Goal: Task Accomplishment & Management: Manage account settings

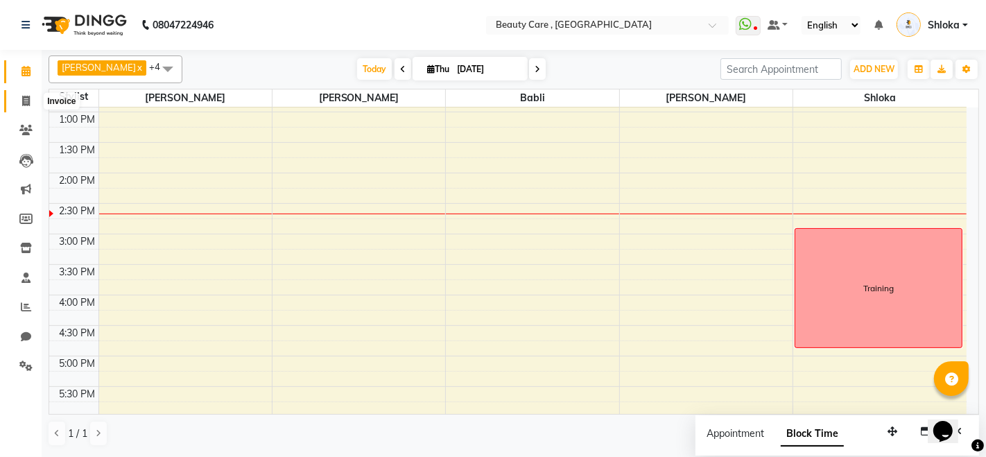
click at [24, 105] on icon at bounding box center [26, 101] width 8 height 10
select select "service"
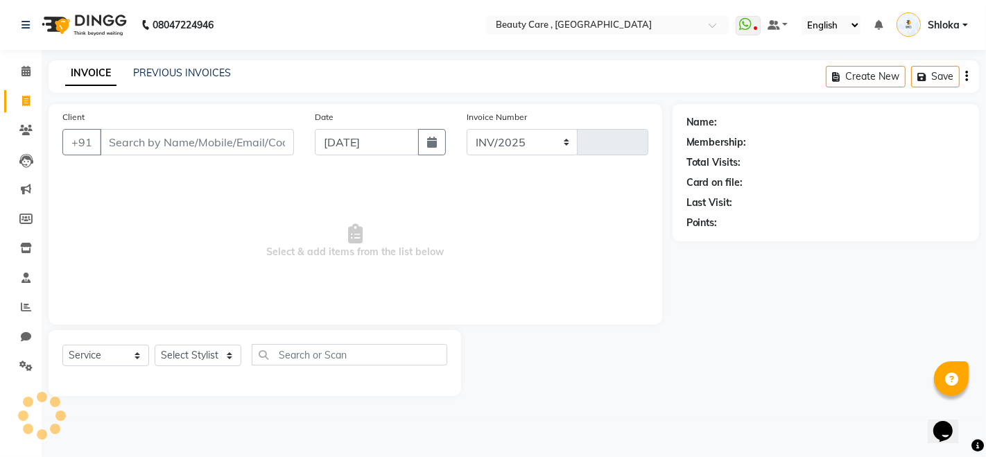
select select "5646"
type input "2770"
click at [26, 66] on icon at bounding box center [26, 71] width 9 height 10
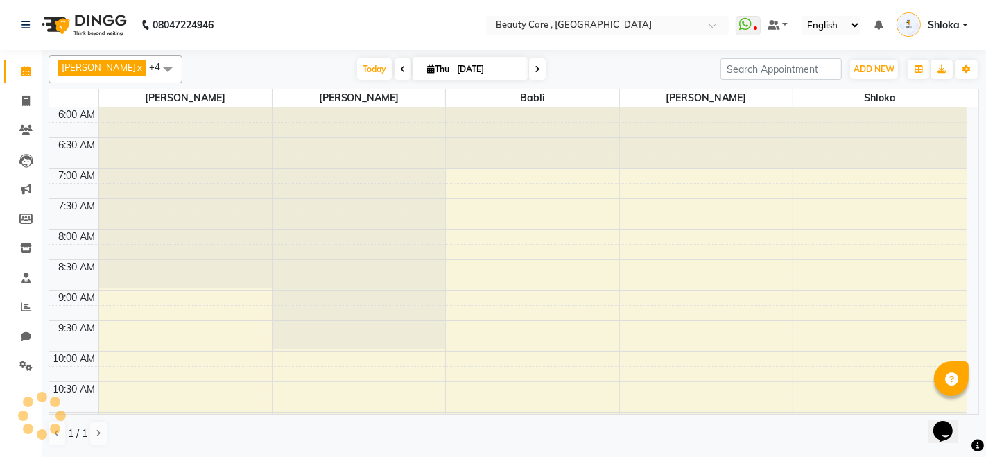
click at [400, 71] on icon at bounding box center [403, 69] width 6 height 8
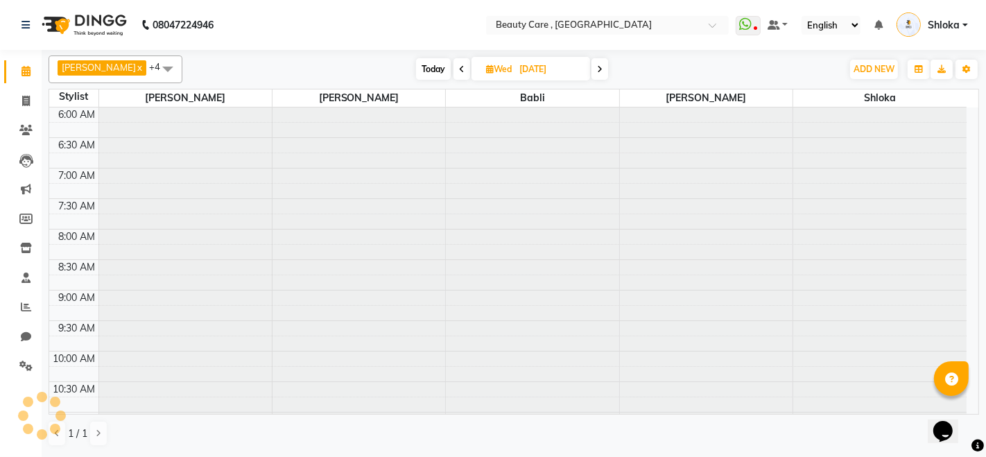
type input "[DATE]"
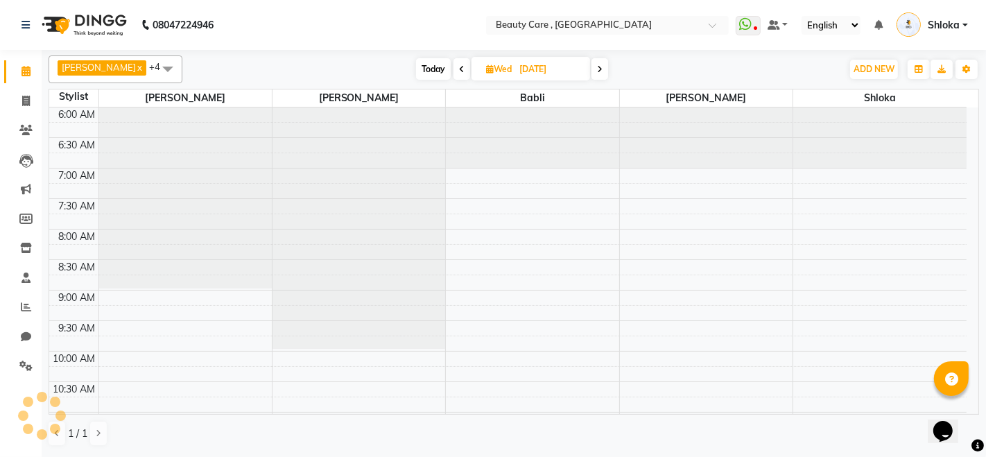
scroll to position [543, 0]
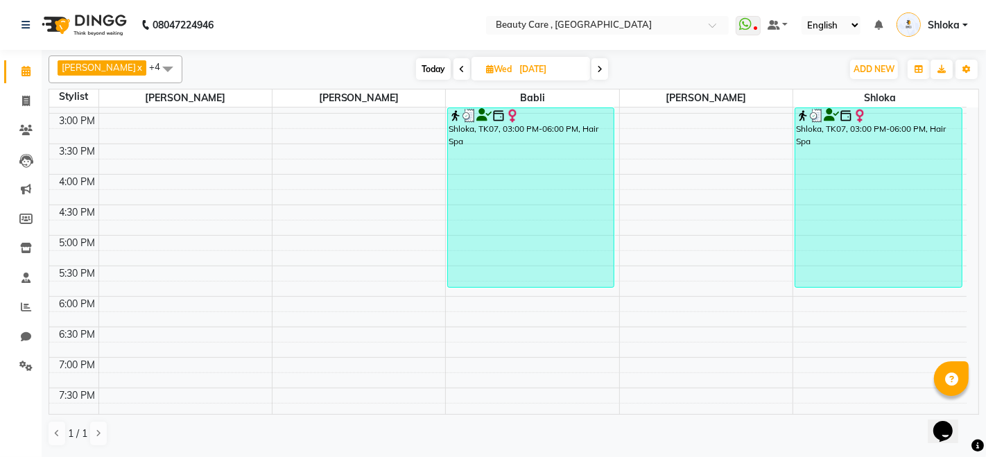
drag, startPoint x: 622, startPoint y: 309, endPoint x: 558, endPoint y: 159, distance: 163.5
click at [558, 159] on div "Shloka, TK07, 03:00 PM-06:00 PM, Hair Spa" at bounding box center [531, 197] width 166 height 179
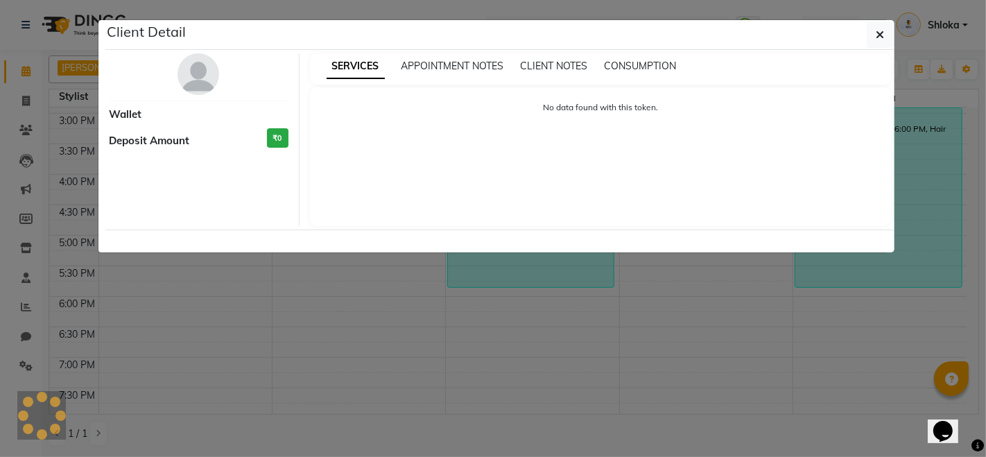
select select "3"
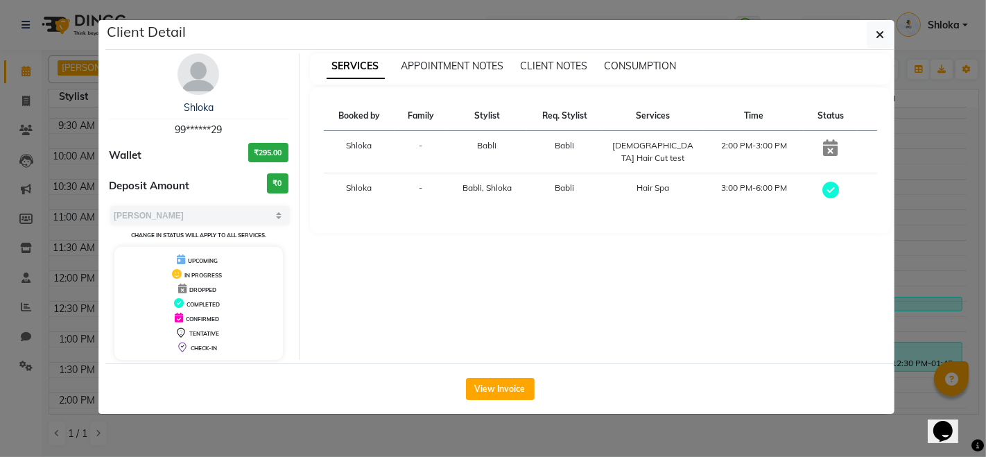
scroll to position [291, 0]
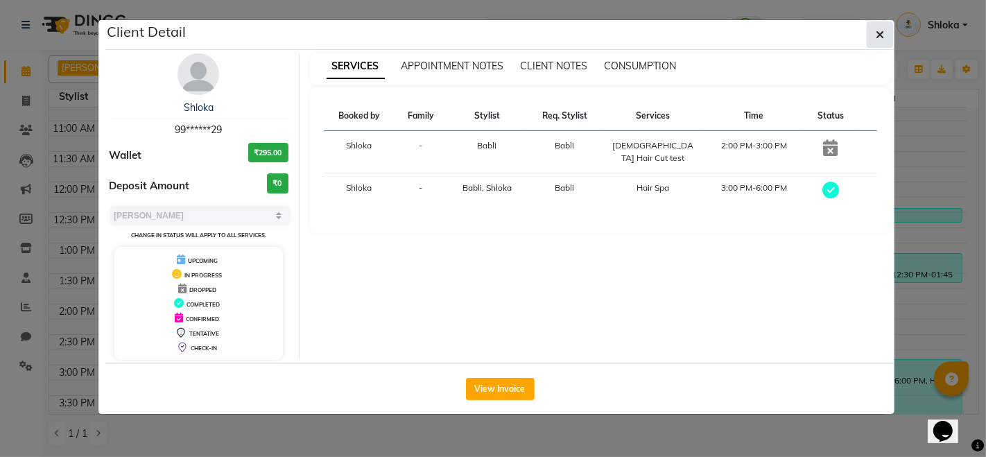
click at [885, 35] on button "button" at bounding box center [880, 35] width 26 height 26
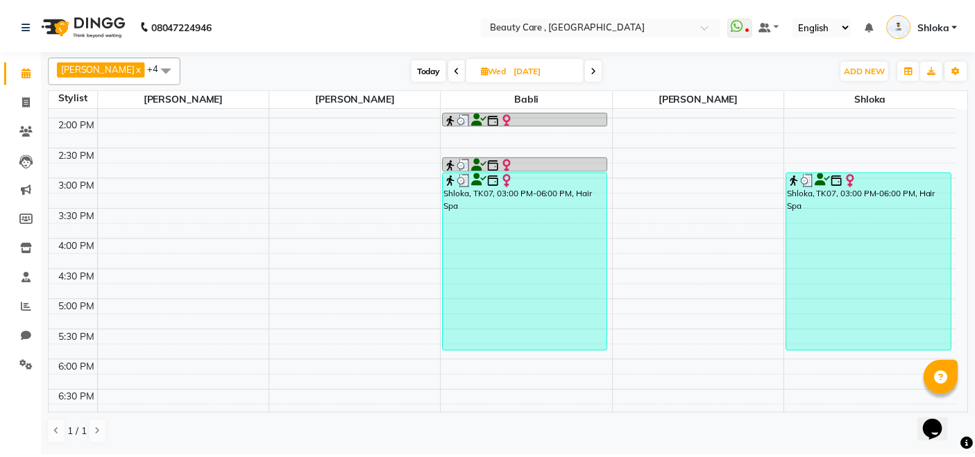
scroll to position [483, 0]
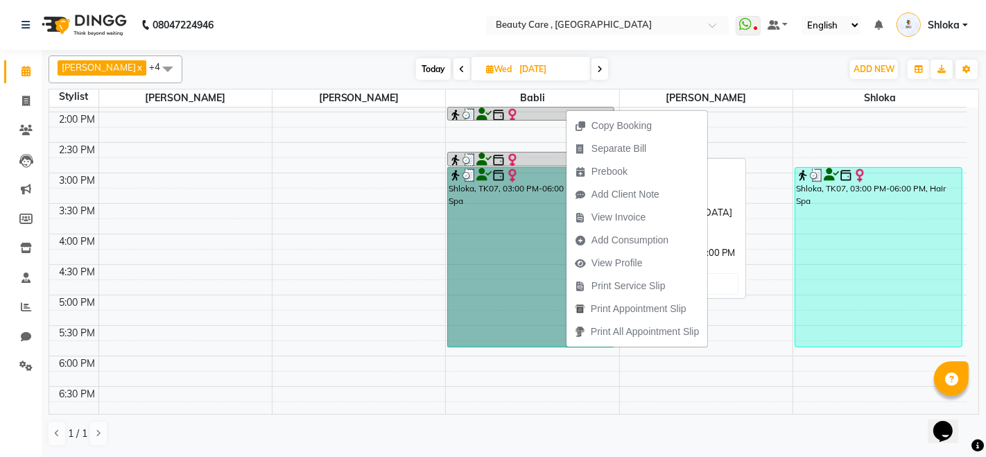
click at [529, 161] on div at bounding box center [531, 160] width 164 height 14
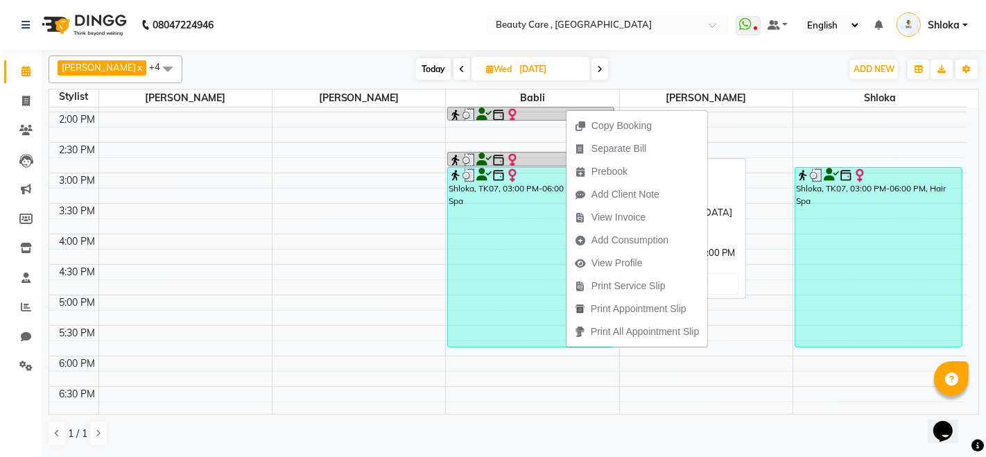
select select "3"
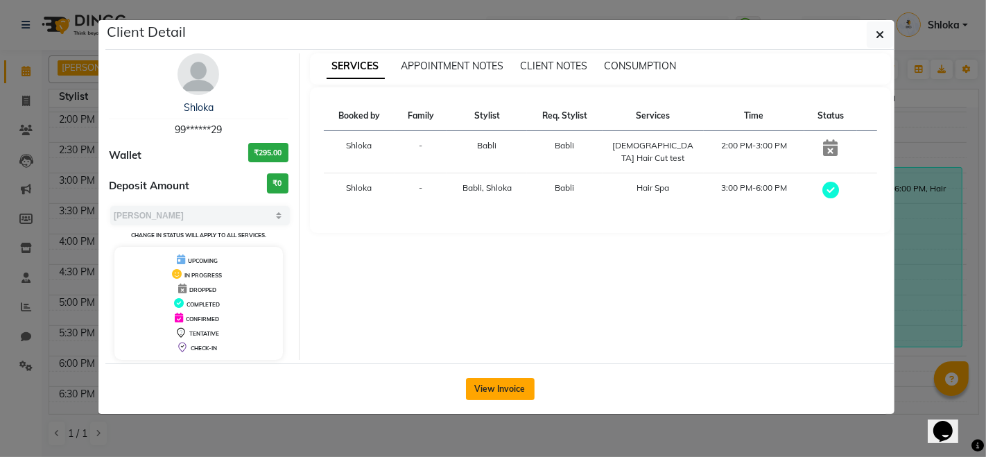
click at [499, 383] on button "View Invoice" at bounding box center [500, 389] width 69 height 22
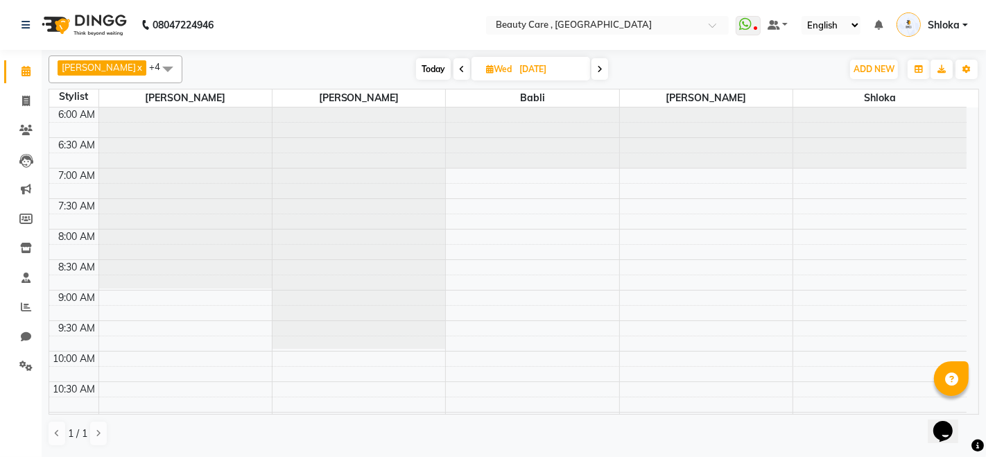
click at [418, 69] on span "Today" at bounding box center [433, 69] width 35 height 22
type input "[DATE]"
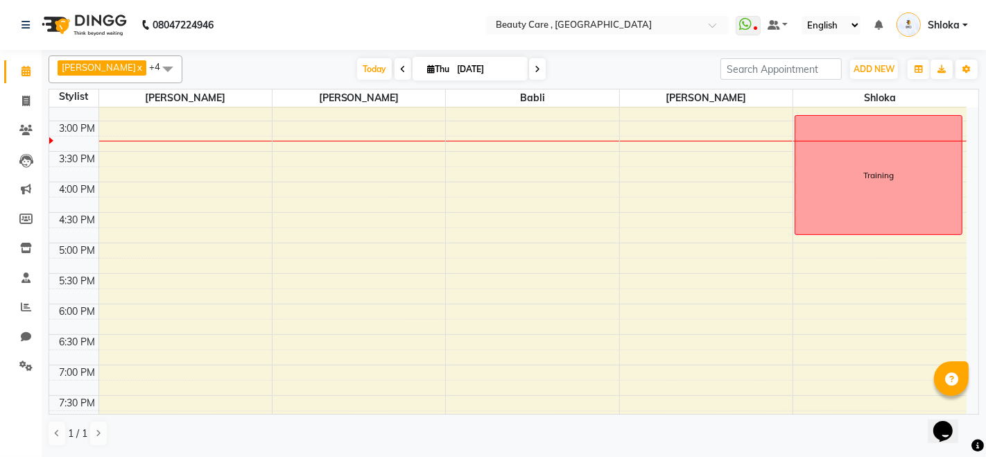
scroll to position [543, 0]
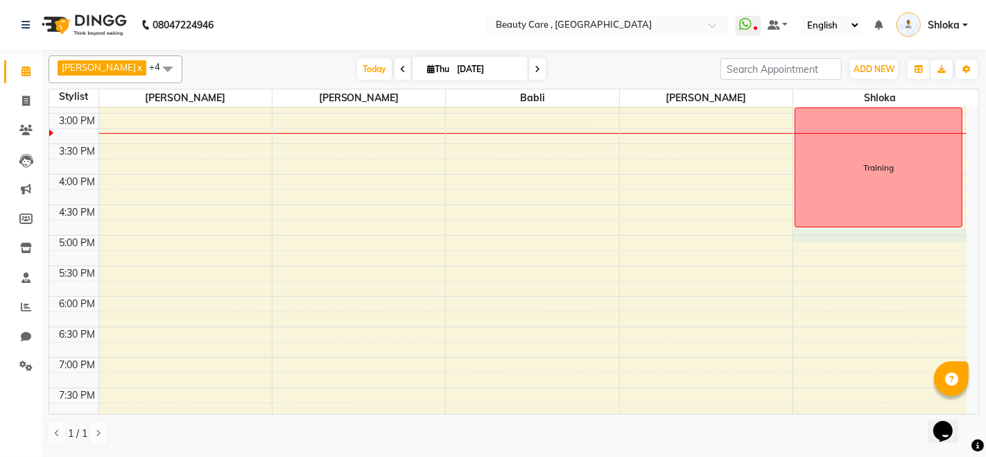
click at [868, 234] on div "6:00 AM 6:30 AM 7:00 AM 7:30 AM 8:00 AM 8:30 AM 9:00 AM 9:30 AM 10:00 AM 10:30 …" at bounding box center [508, 52] width 918 height 976
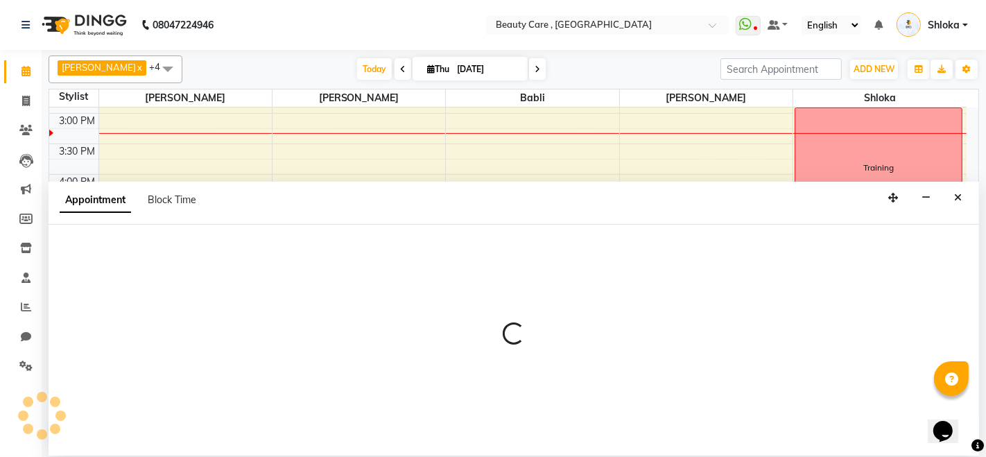
select select "90615"
select select "tentative"
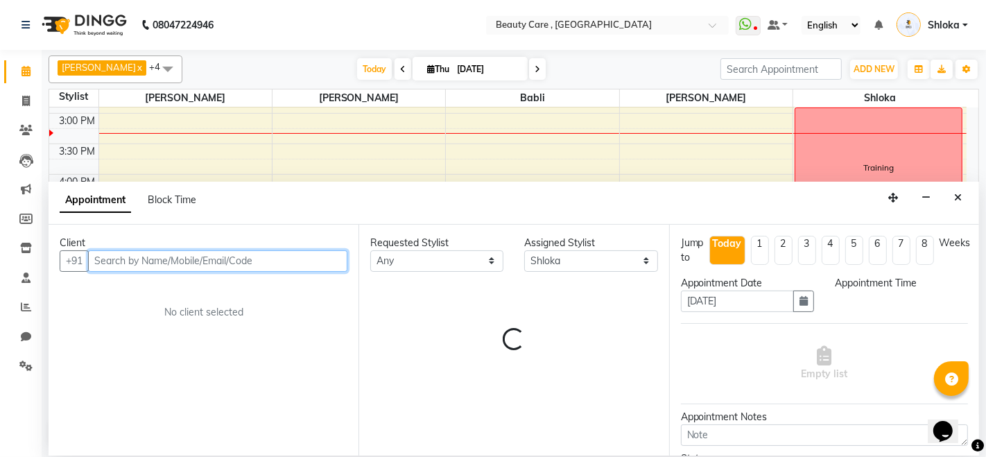
select select "1020"
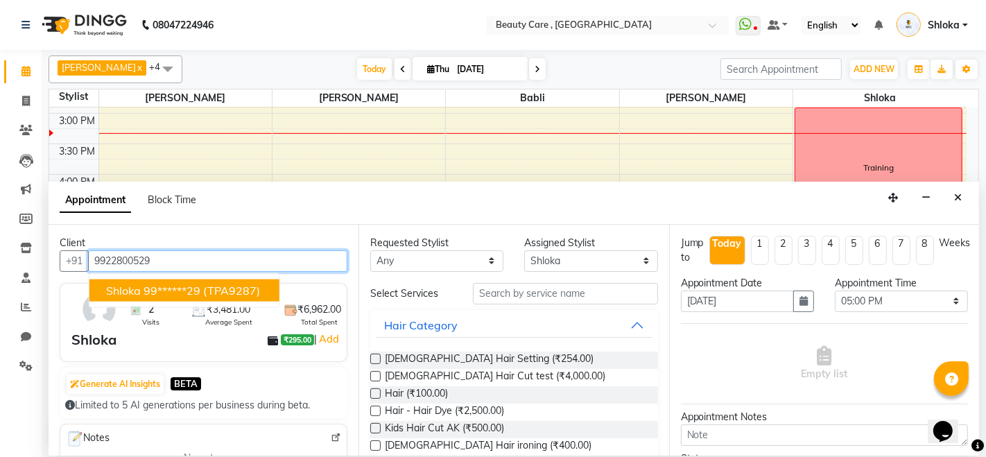
click at [223, 287] on span "(TPA9287)" at bounding box center [231, 290] width 57 height 14
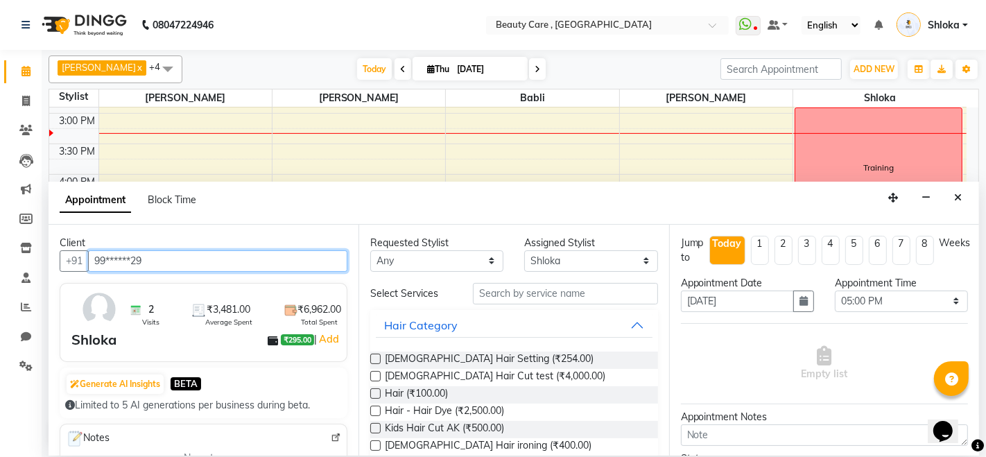
type input "99******29"
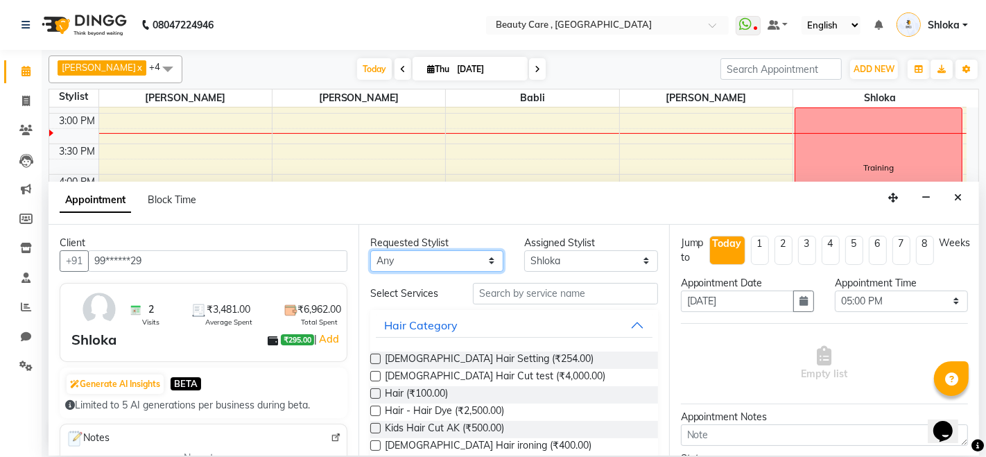
click at [438, 261] on select "Any Admin A [PERSON_NAME] [PERSON_NAME] April [PERSON_NAME] [DATE][PERSON_NAME]…" at bounding box center [436, 261] width 133 height 22
select select "89486"
click at [370, 250] on select "Any Admin A [PERSON_NAME] [PERSON_NAME] April [PERSON_NAME] [DATE][PERSON_NAME]…" at bounding box center [436, 261] width 133 height 22
select select "89486"
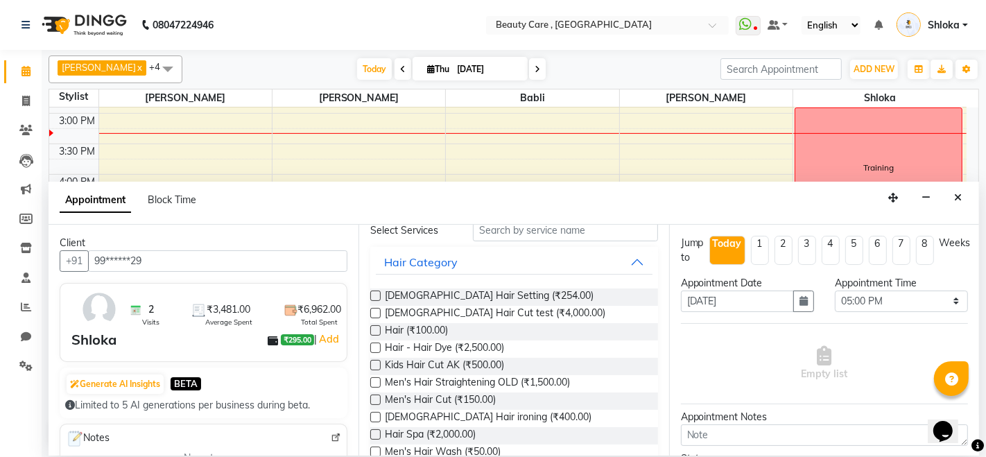
scroll to position [71, 0]
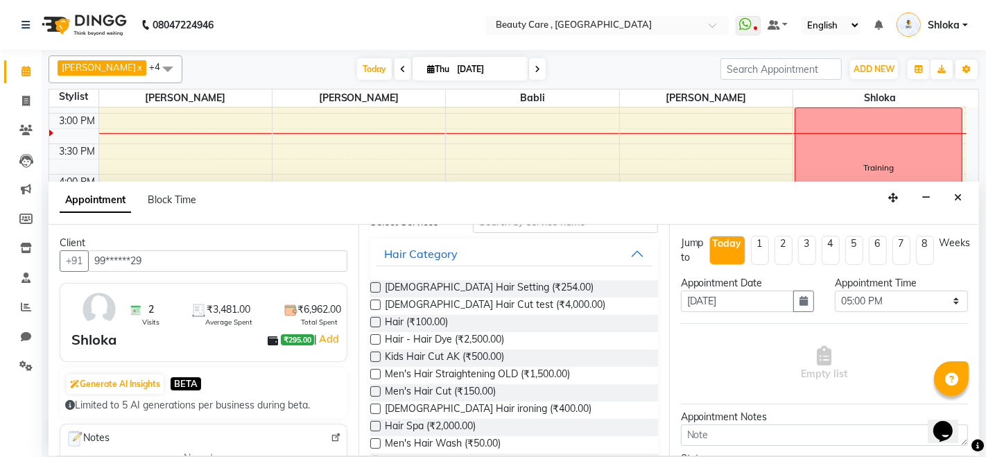
click at [378, 282] on label at bounding box center [375, 287] width 10 height 10
click at [378, 284] on input "checkbox" at bounding box center [374, 288] width 9 height 9
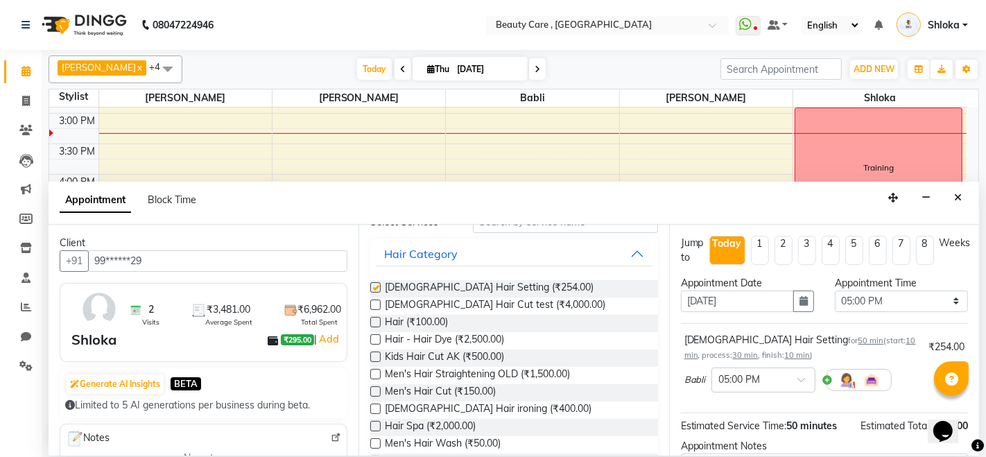
checkbox input "false"
click at [377, 301] on label at bounding box center [375, 305] width 10 height 10
click at [377, 302] on input "checkbox" at bounding box center [374, 306] width 9 height 9
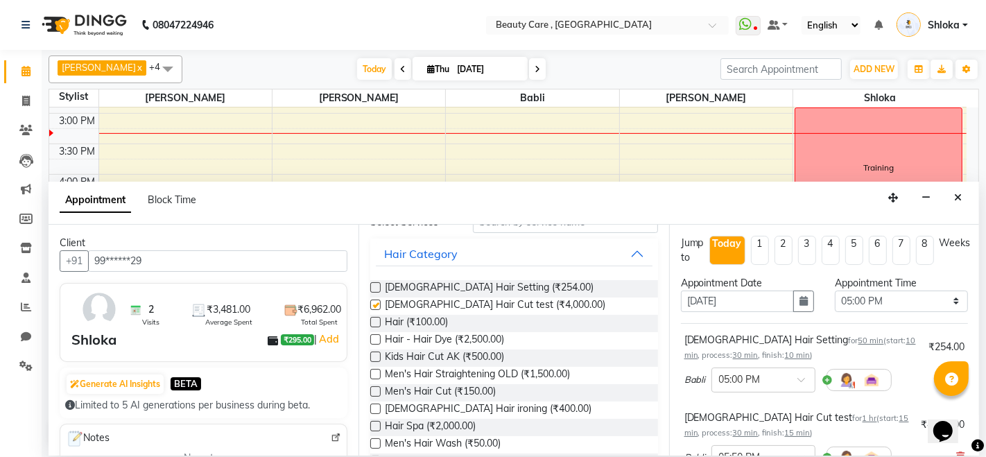
checkbox input "false"
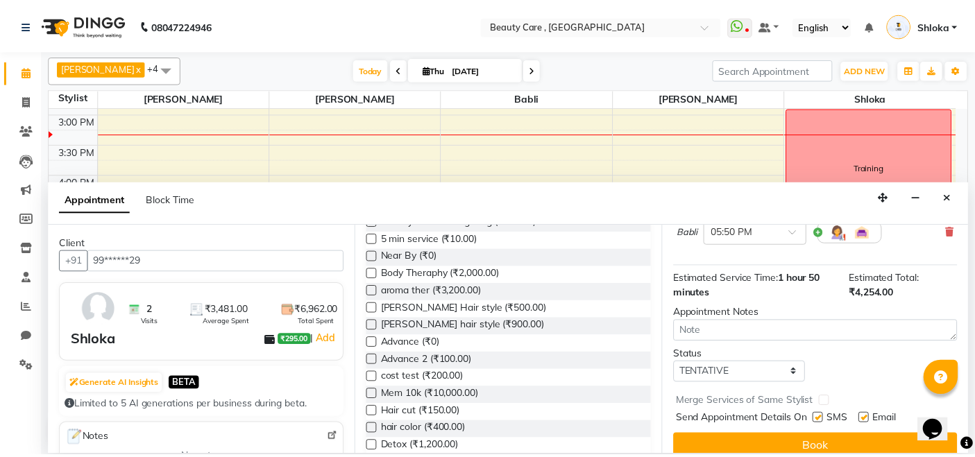
scroll to position [251, 0]
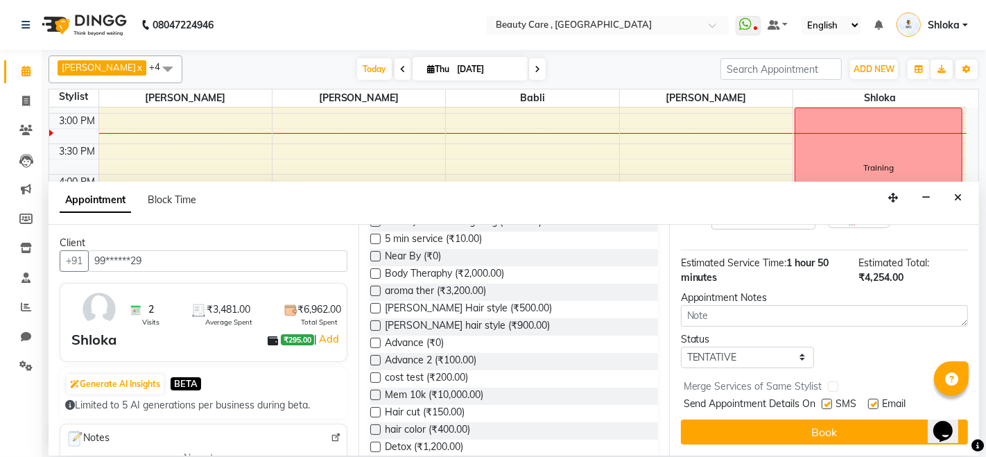
click at [825, 399] on label at bounding box center [827, 404] width 10 height 10
click at [825, 401] on input "checkbox" at bounding box center [826, 405] width 9 height 9
checkbox input "false"
click at [874, 399] on label at bounding box center [873, 404] width 10 height 10
click at [874, 401] on input "checkbox" at bounding box center [872, 405] width 9 height 9
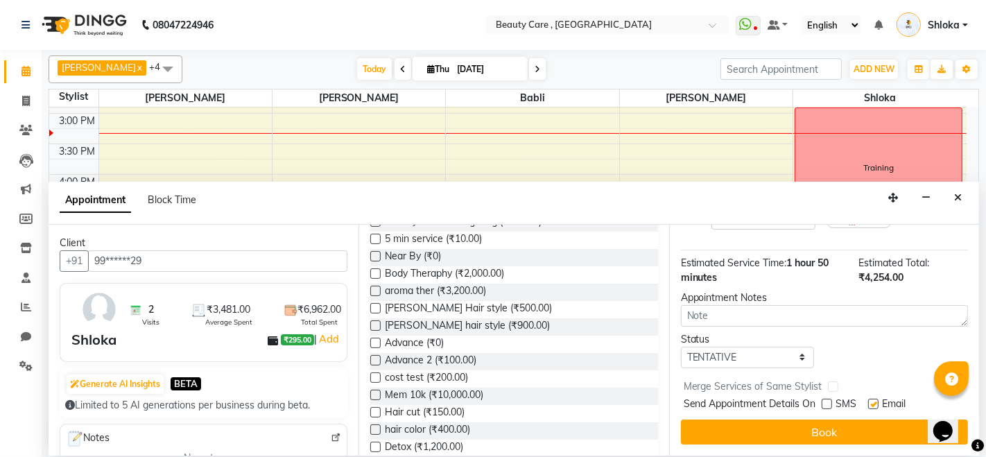
checkbox input "false"
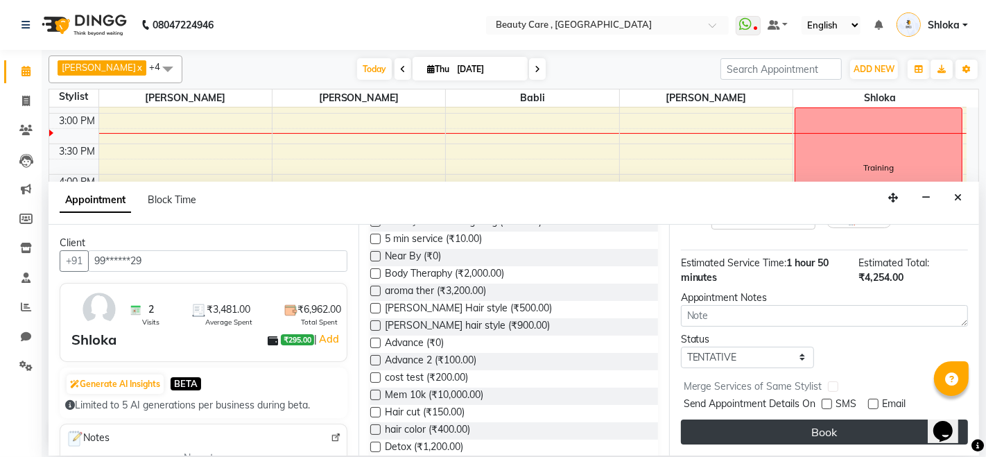
click at [808, 420] on button "Book" at bounding box center [824, 432] width 287 height 25
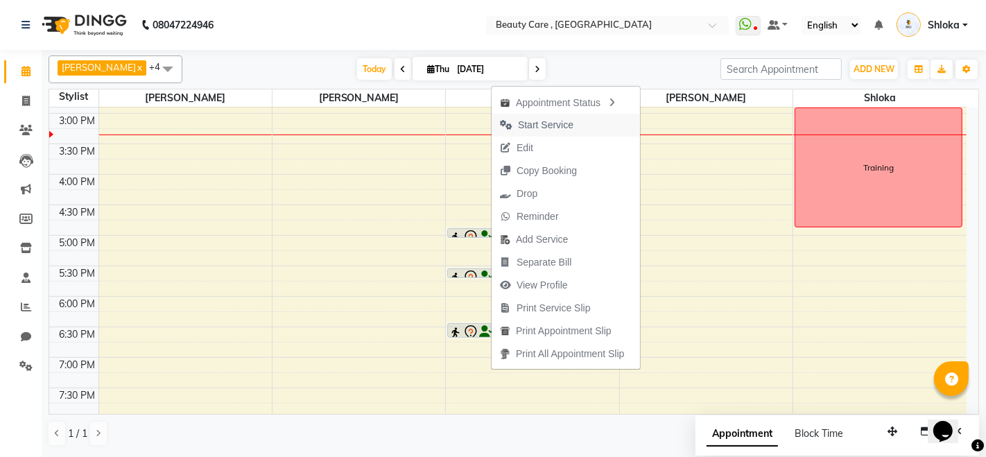
click at [548, 126] on span "Start Service" at bounding box center [545, 125] width 55 height 15
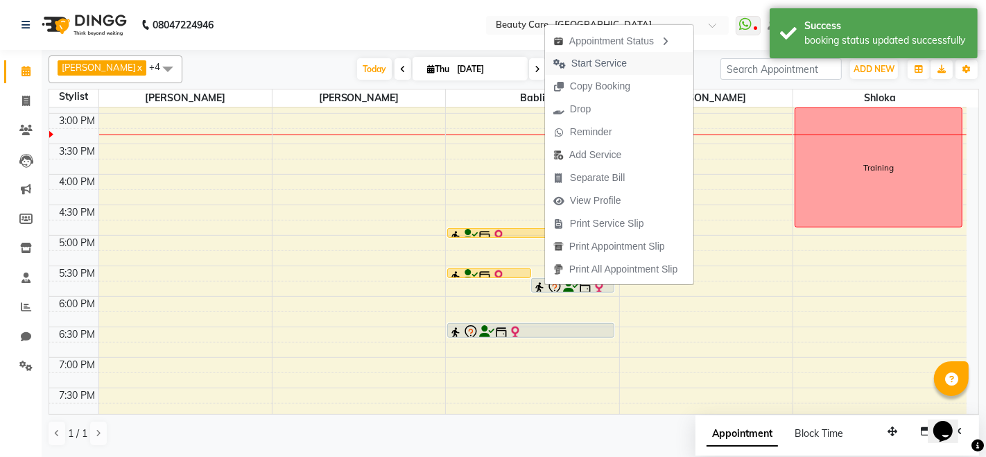
click at [594, 68] on span "Start Service" at bounding box center [599, 63] width 55 height 15
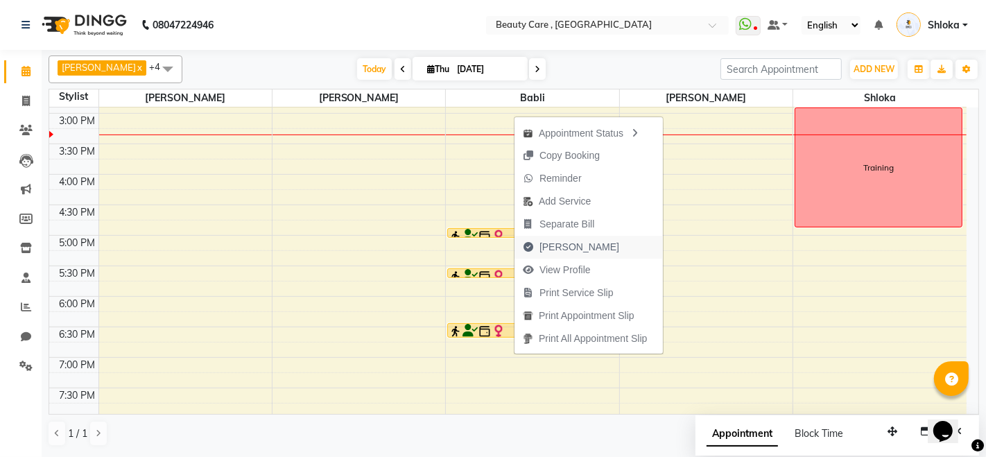
click at [556, 246] on span "[PERSON_NAME]" at bounding box center [580, 247] width 80 height 15
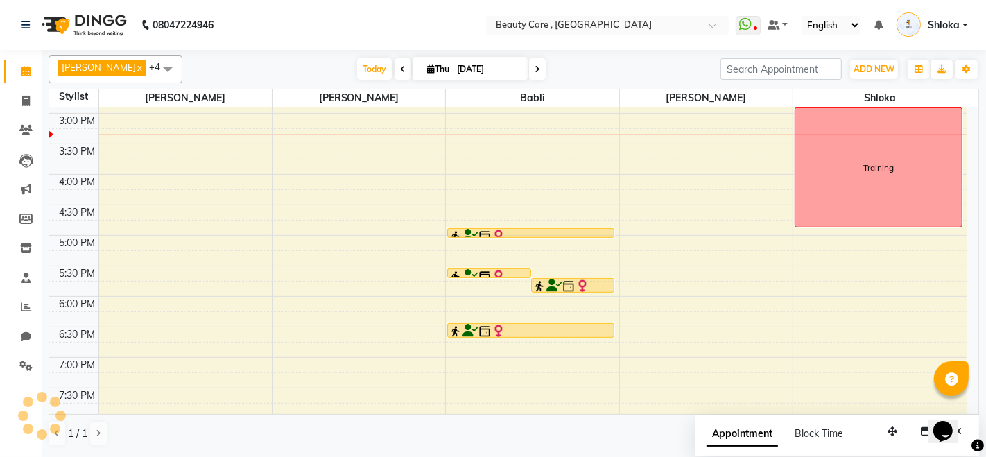
select select "service"
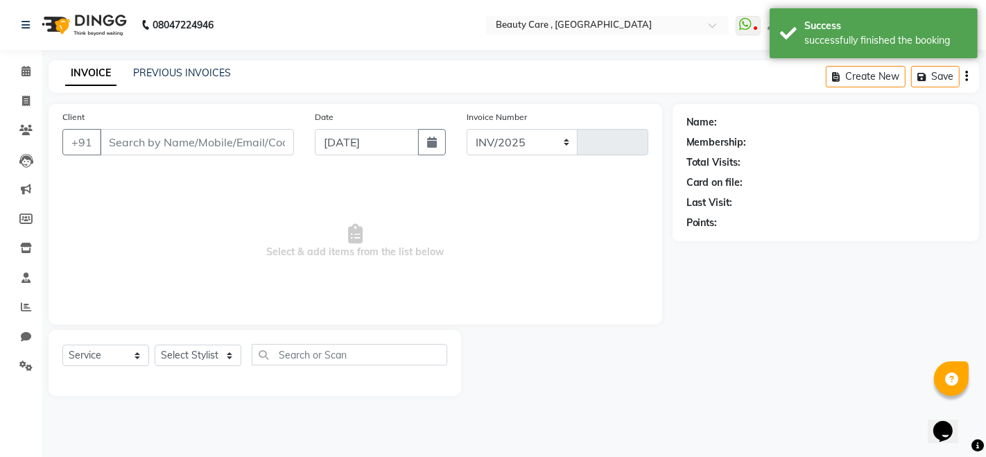
select select "5646"
type input "2770"
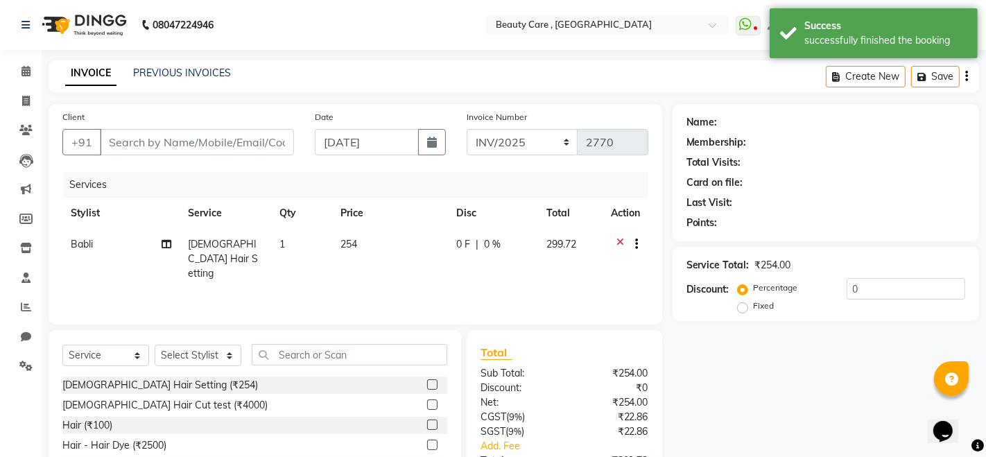
type input "99******29"
select select "89486"
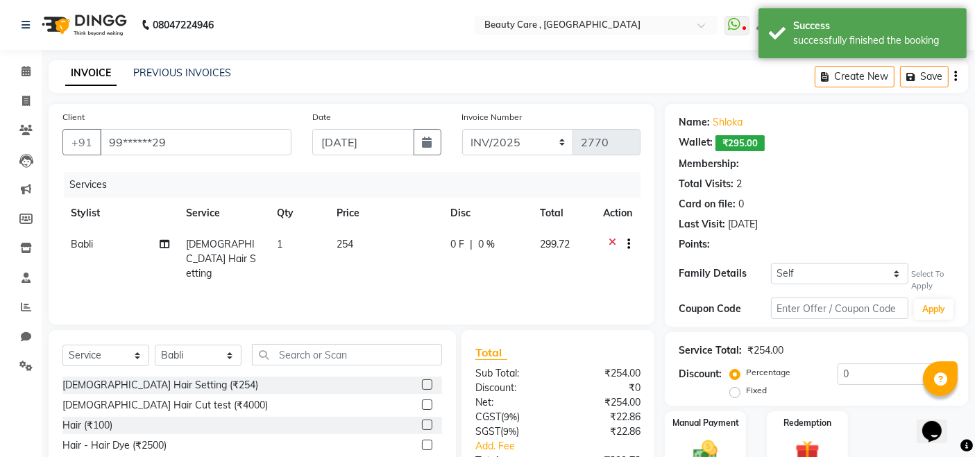
type input "20"
select select "2: Object"
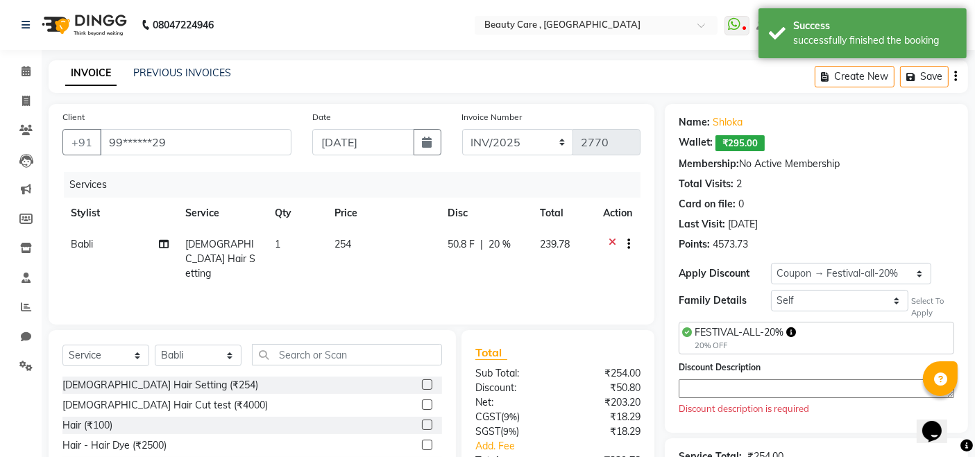
scroll to position [174, 0]
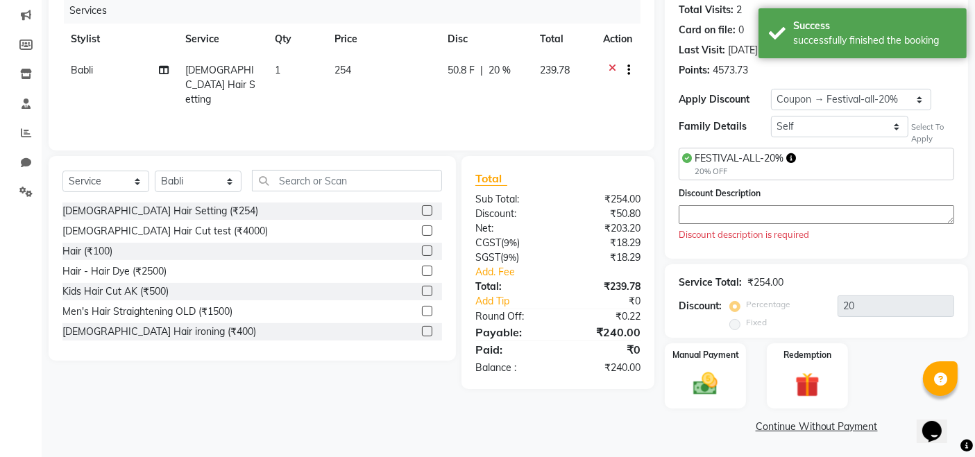
click at [721, 211] on textarea at bounding box center [815, 214] width 275 height 19
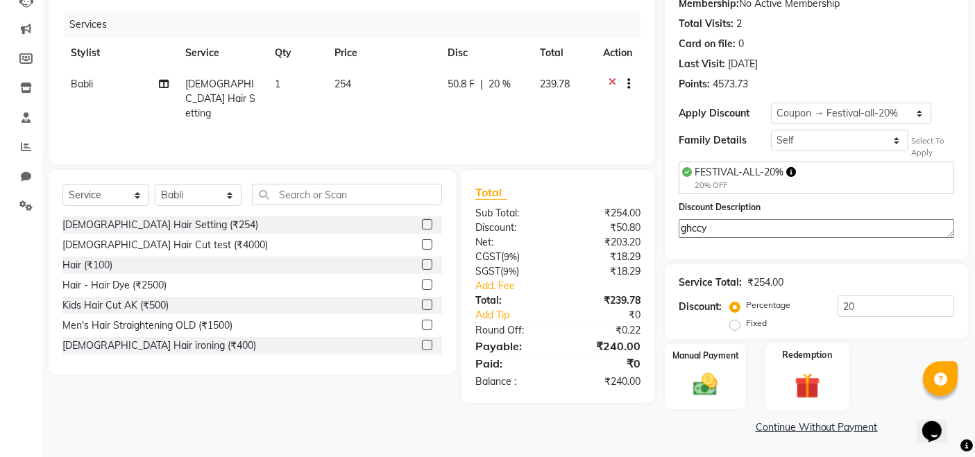
type textarea "ghccy"
click at [791, 357] on label "Redemption" at bounding box center [807, 354] width 50 height 13
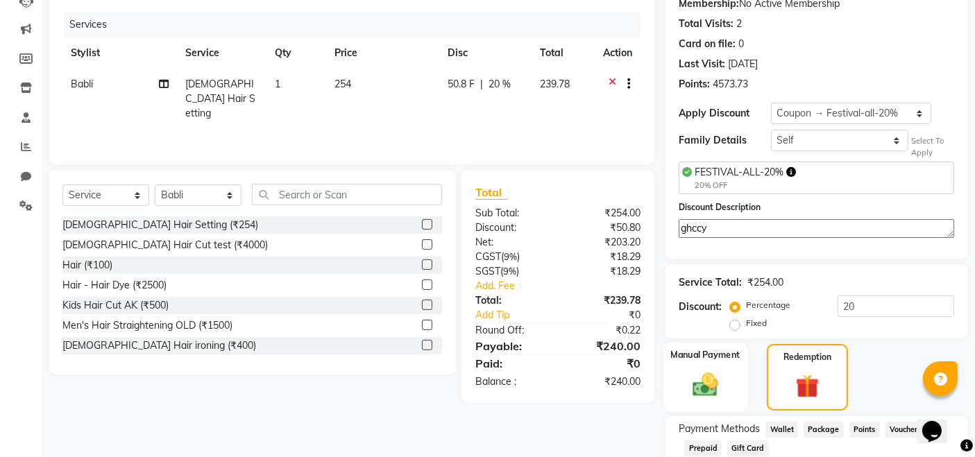
click at [715, 375] on img at bounding box center [706, 384] width 42 height 29
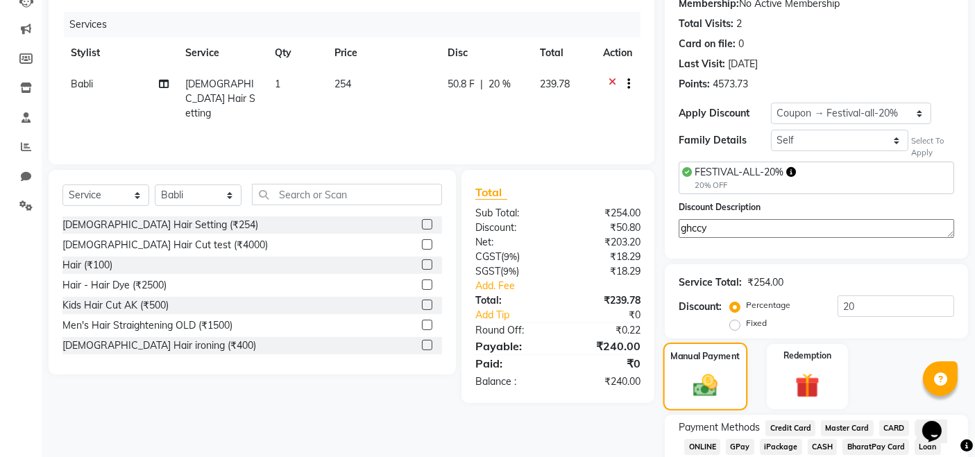
scroll to position [249, 0]
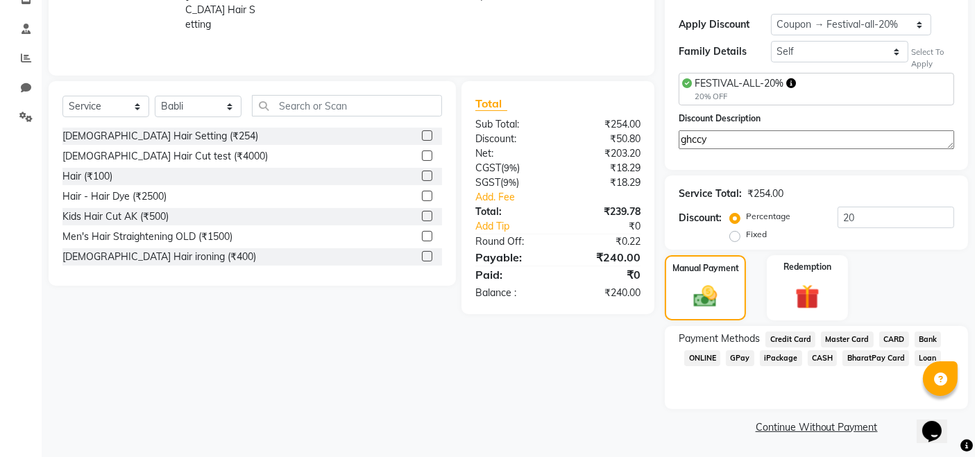
click at [888, 336] on span "CARD" at bounding box center [894, 340] width 30 height 16
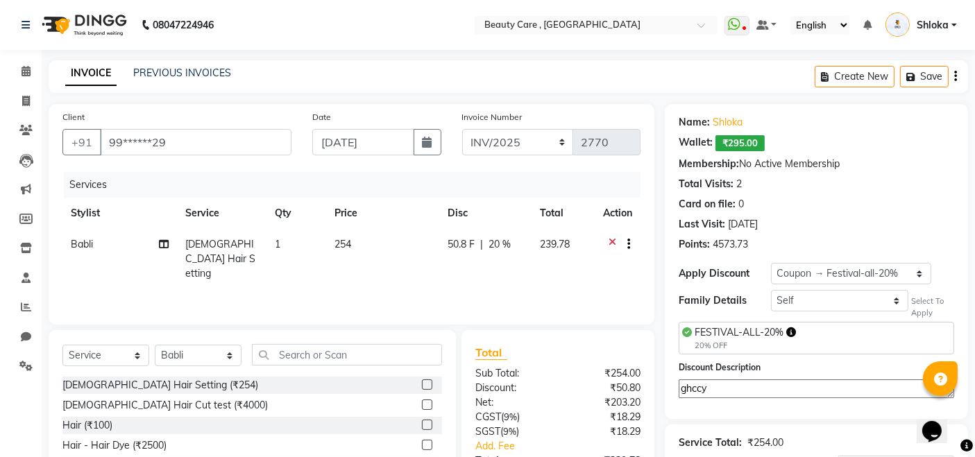
scroll to position [287, 0]
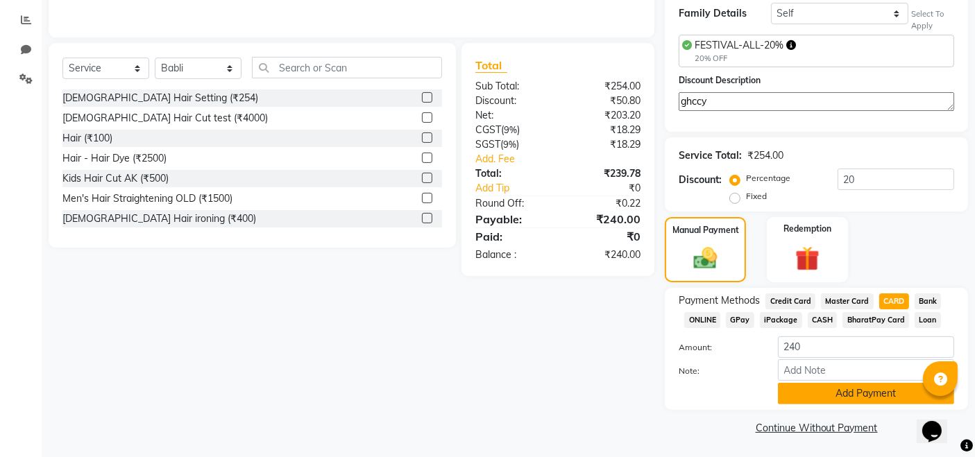
click at [844, 397] on button "Add Payment" at bounding box center [866, 394] width 176 height 22
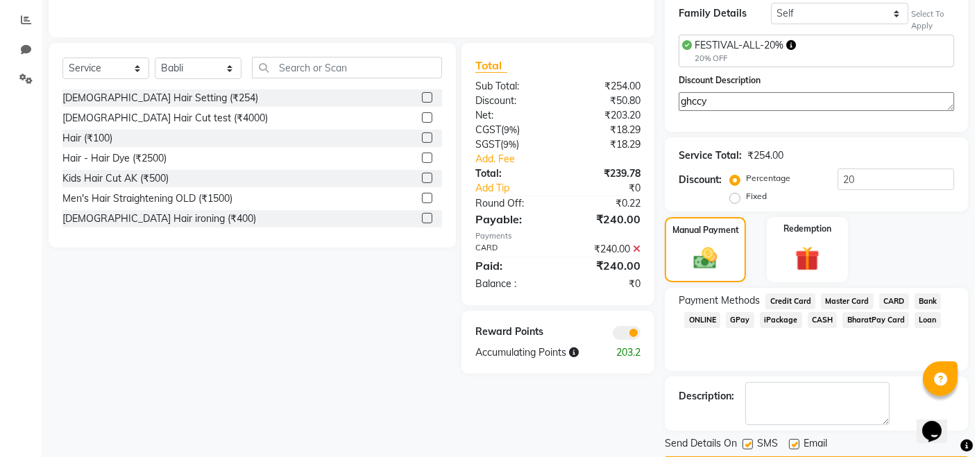
scroll to position [327, 0]
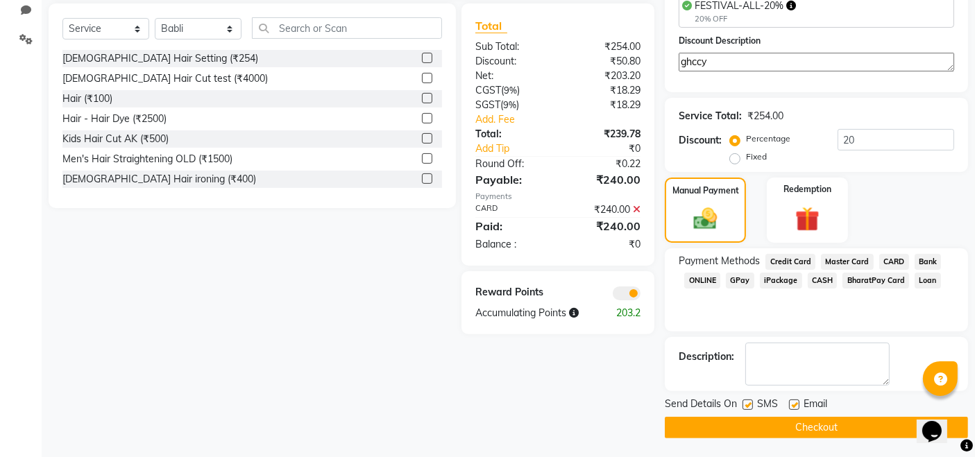
click at [759, 402] on span "SMS" at bounding box center [767, 405] width 21 height 17
click at [741, 405] on div "Send Details On SMS Email" at bounding box center [816, 405] width 303 height 17
click at [747, 406] on label at bounding box center [747, 405] width 10 height 10
click at [747, 406] on input "checkbox" at bounding box center [746, 405] width 9 height 9
checkbox input "false"
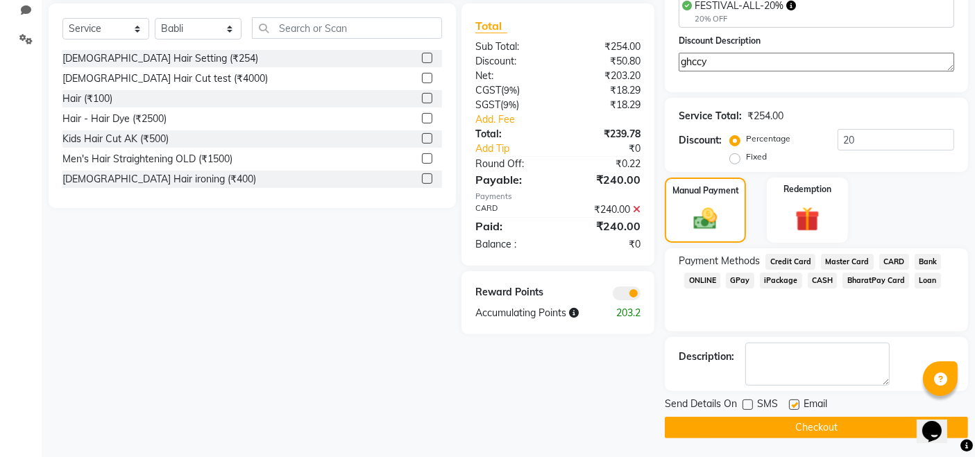
click at [796, 406] on label at bounding box center [794, 405] width 10 height 10
click at [796, 406] on input "checkbox" at bounding box center [793, 405] width 9 height 9
checkbox input "false"
click at [792, 427] on button "Checkout" at bounding box center [816, 428] width 303 height 22
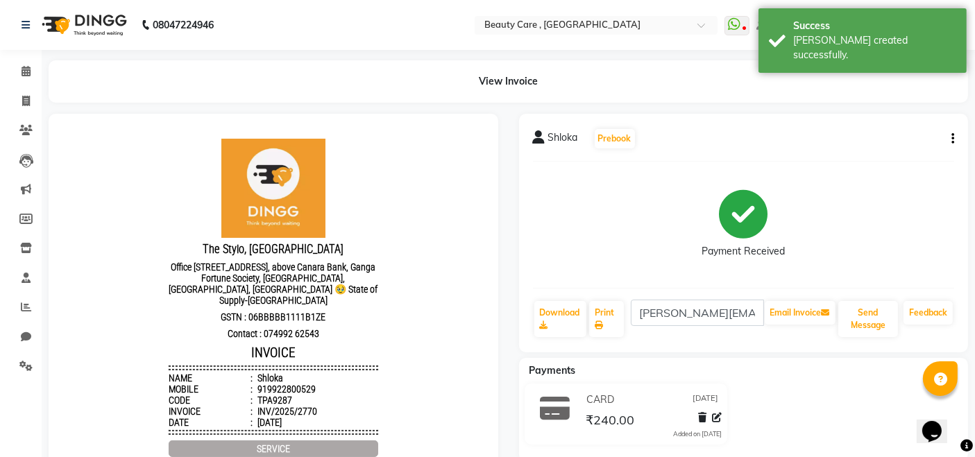
select select "service"
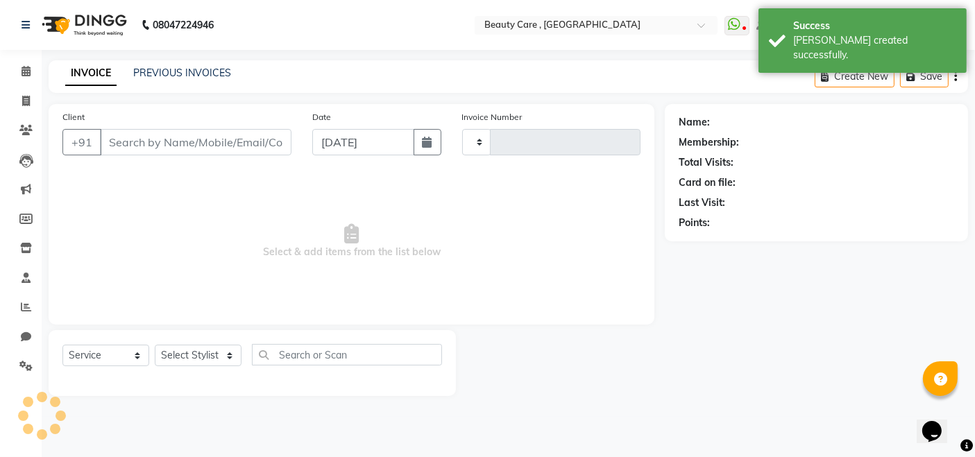
type input "2771"
select select "5646"
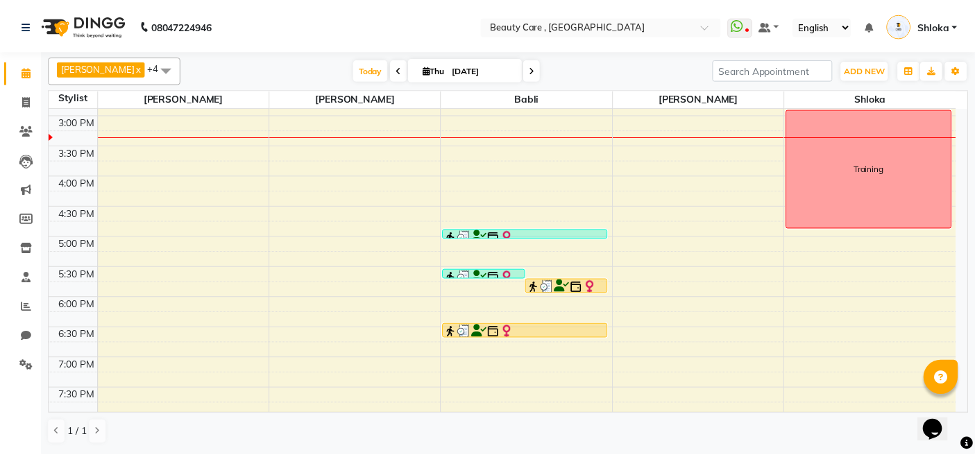
scroll to position [543, 0]
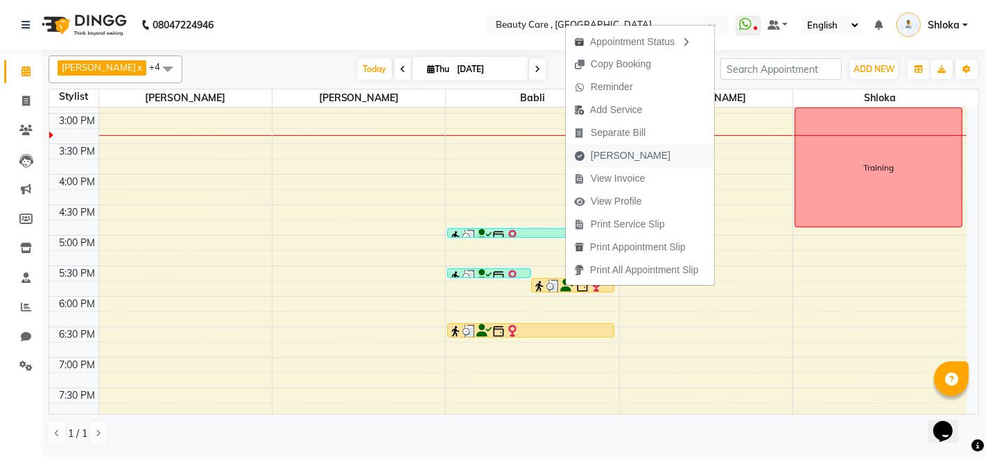
click at [606, 154] on span "[PERSON_NAME]" at bounding box center [631, 155] width 80 height 15
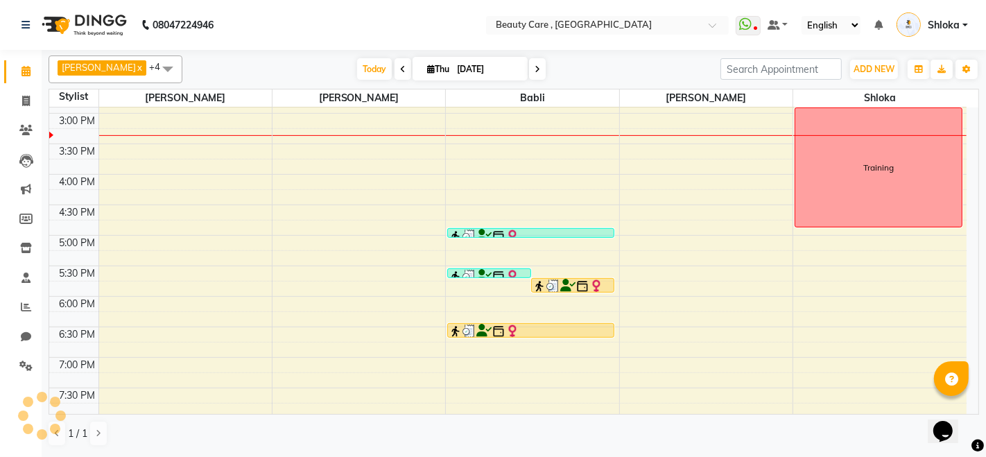
select select "service"
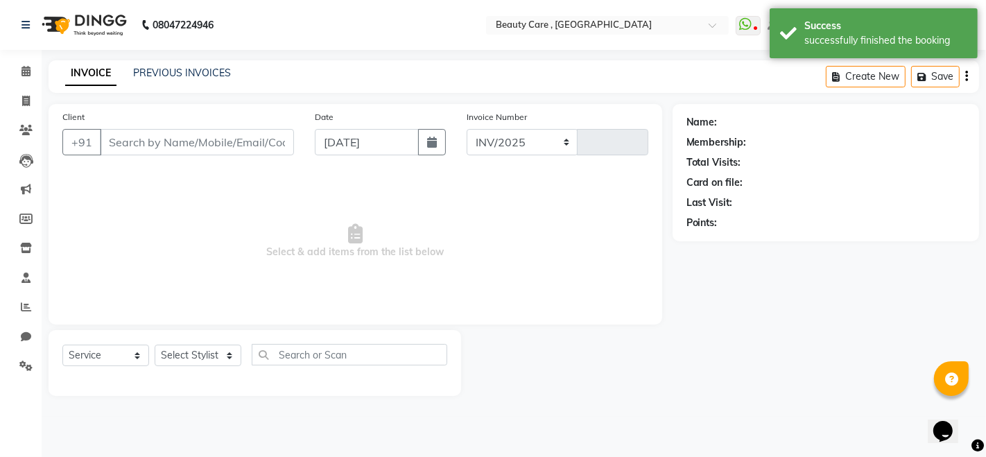
select select "5646"
type input "2771"
type input "99******29"
select select "89486"
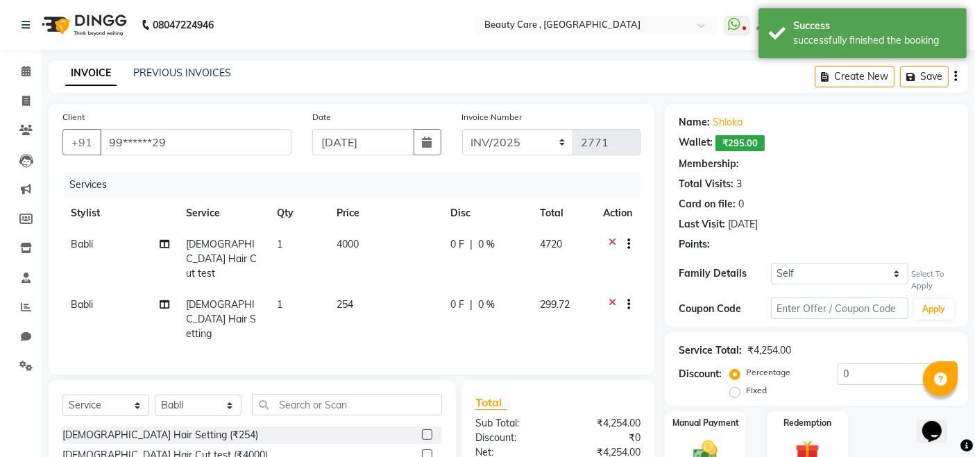
select select "2: Object"
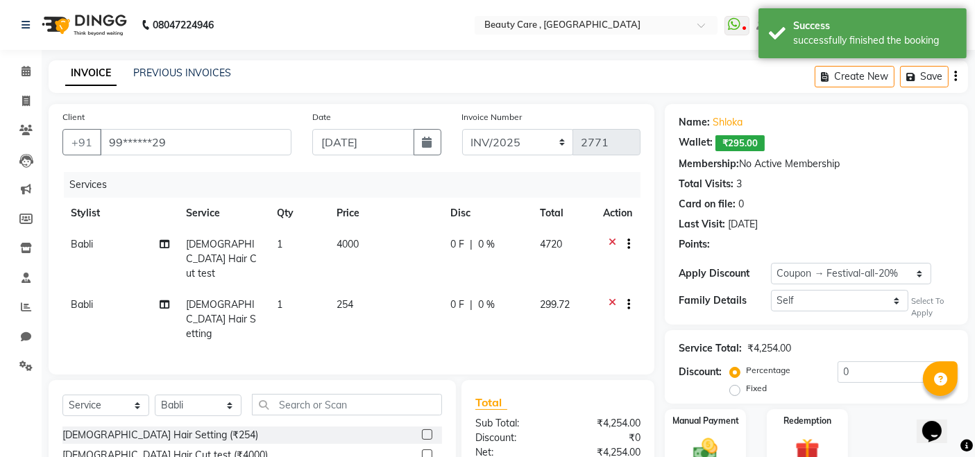
type input "20"
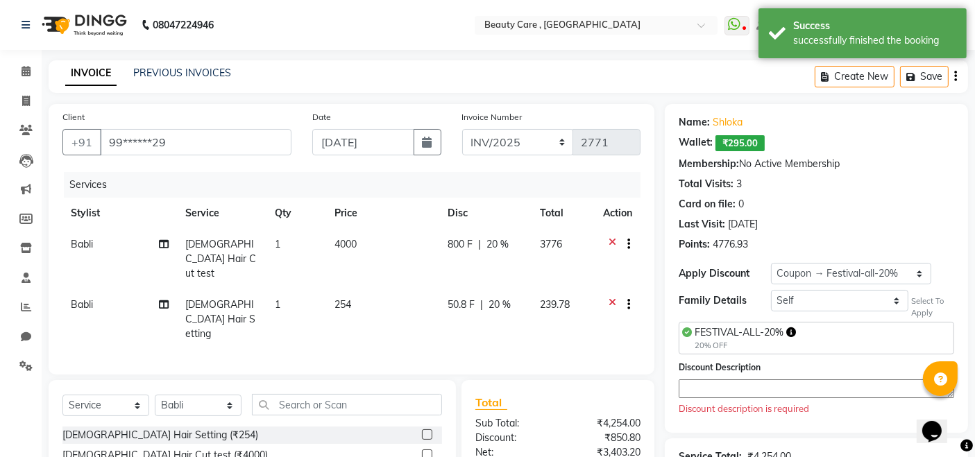
scroll to position [6, 0]
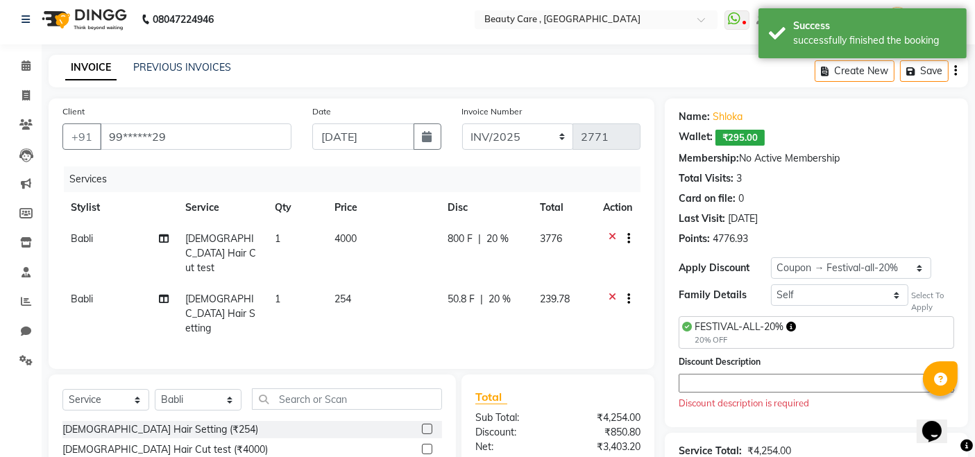
click at [704, 379] on textarea at bounding box center [815, 383] width 275 height 19
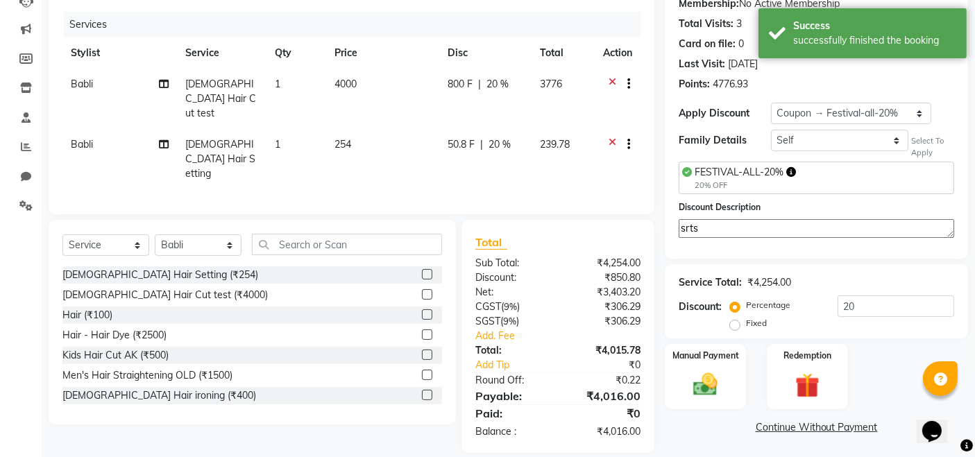
type textarea "srts"
click at [704, 379] on img at bounding box center [705, 384] width 40 height 28
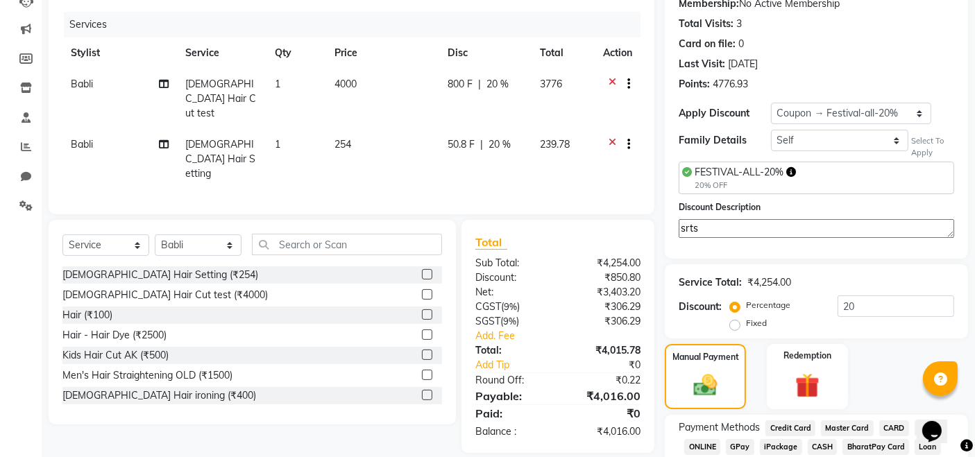
scroll to position [249, 0]
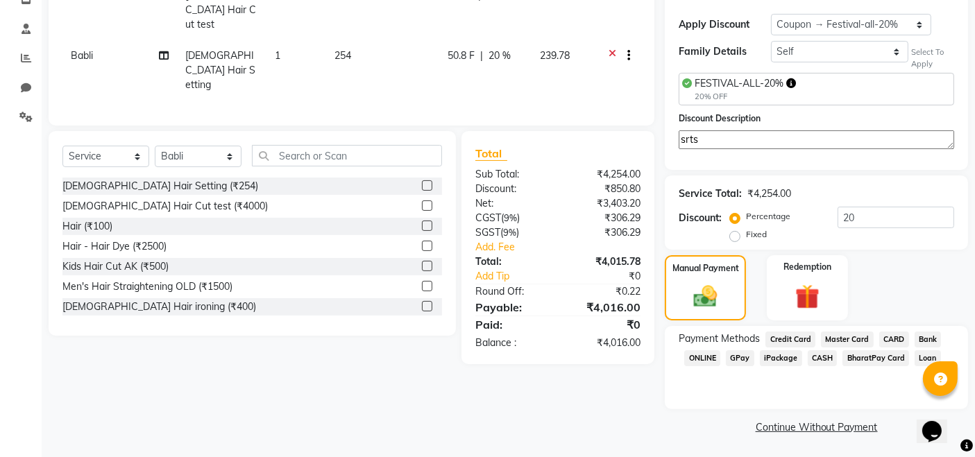
click at [741, 361] on span "GPay" at bounding box center [740, 358] width 28 height 16
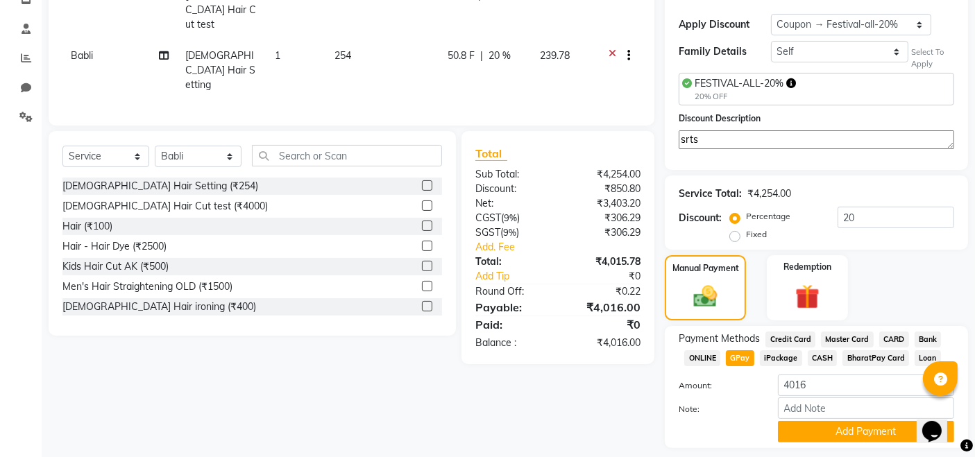
scroll to position [287, 0]
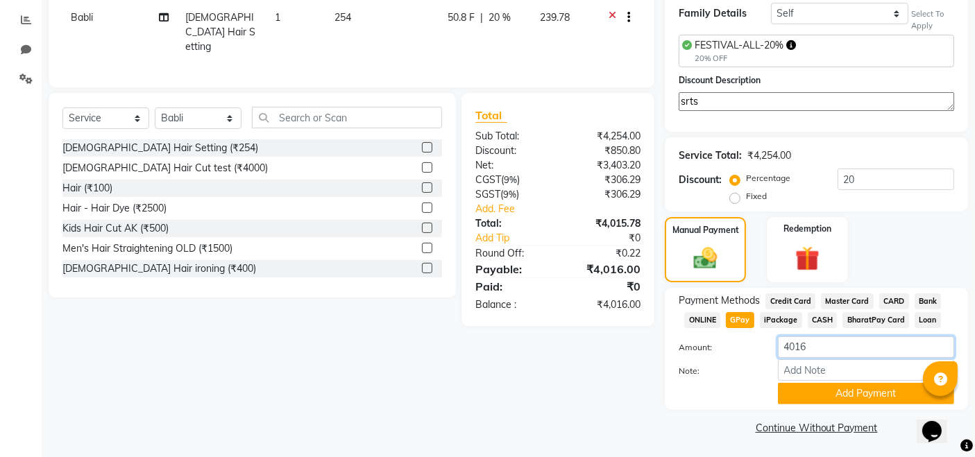
click at [809, 348] on input "4016" at bounding box center [866, 347] width 176 height 22
type input "4"
type input "1"
type input "2500"
click at [852, 385] on button "Add Payment" at bounding box center [866, 394] width 176 height 22
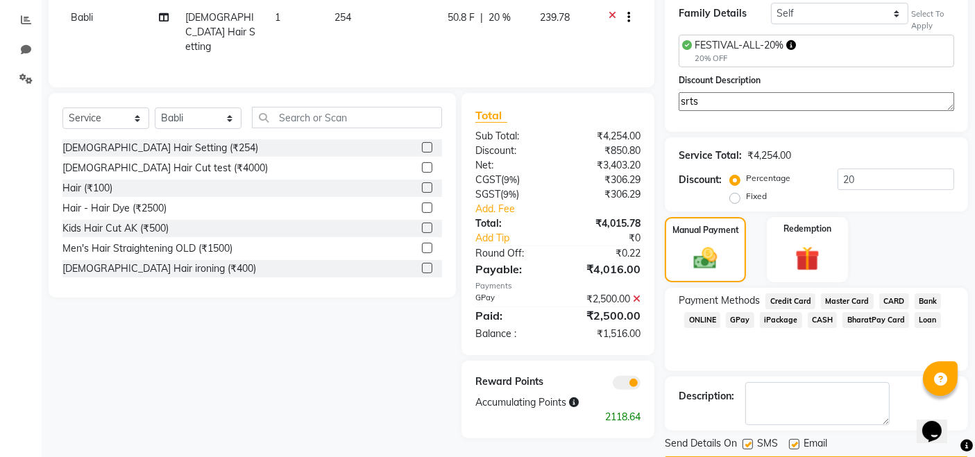
click at [822, 320] on span "CASH" at bounding box center [822, 320] width 30 height 16
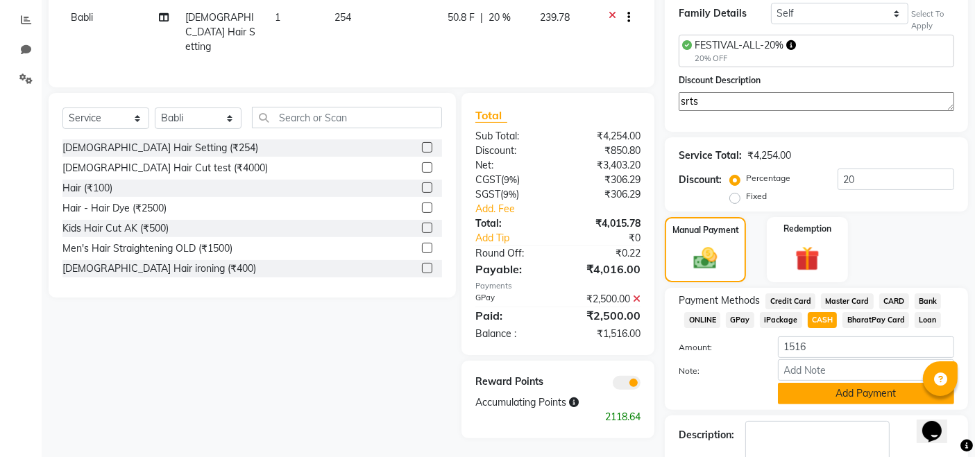
click at [824, 391] on button "Add Payment" at bounding box center [866, 394] width 176 height 22
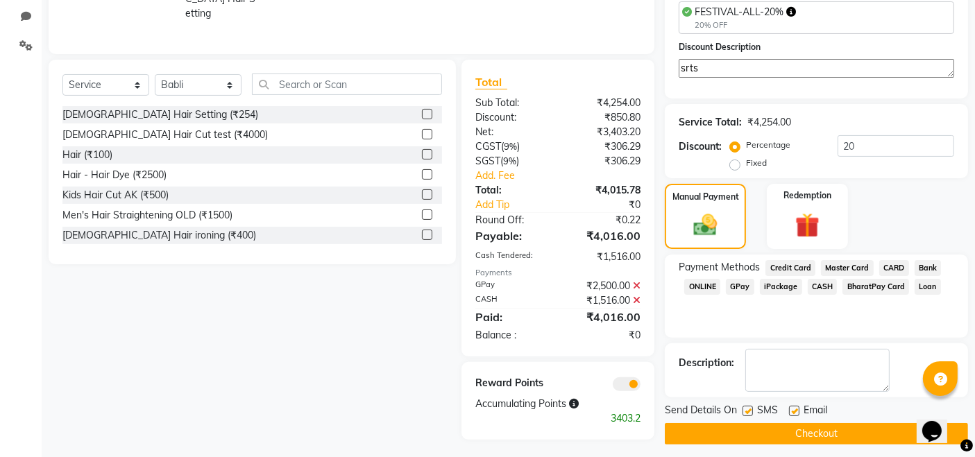
scroll to position [327, 0]
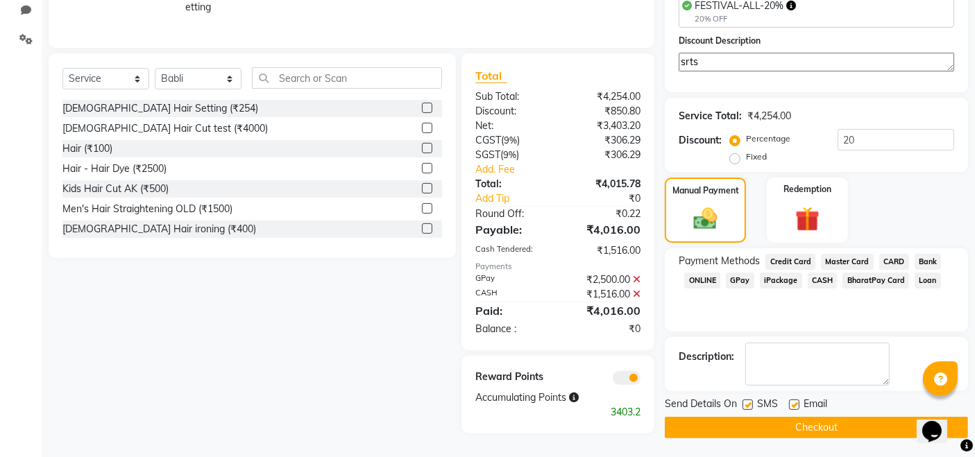
click at [753, 405] on div "SMS" at bounding box center [765, 405] width 46 height 17
click at [746, 404] on label at bounding box center [747, 405] width 10 height 10
click at [746, 404] on input "checkbox" at bounding box center [746, 405] width 9 height 9
checkbox input "false"
click at [794, 409] on div at bounding box center [793, 407] width 9 height 15
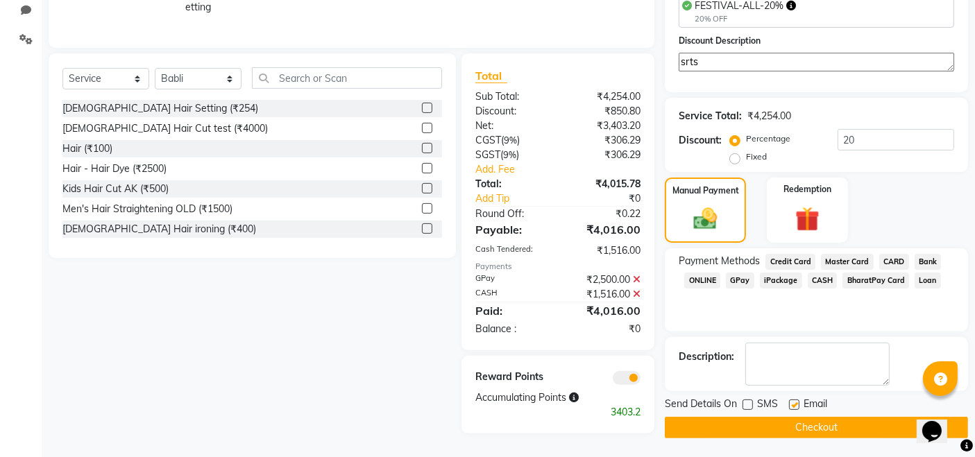
click at [794, 408] on label at bounding box center [794, 405] width 10 height 10
click at [794, 408] on input "checkbox" at bounding box center [793, 405] width 9 height 9
checkbox input "false"
click at [785, 429] on button "Checkout" at bounding box center [816, 428] width 303 height 22
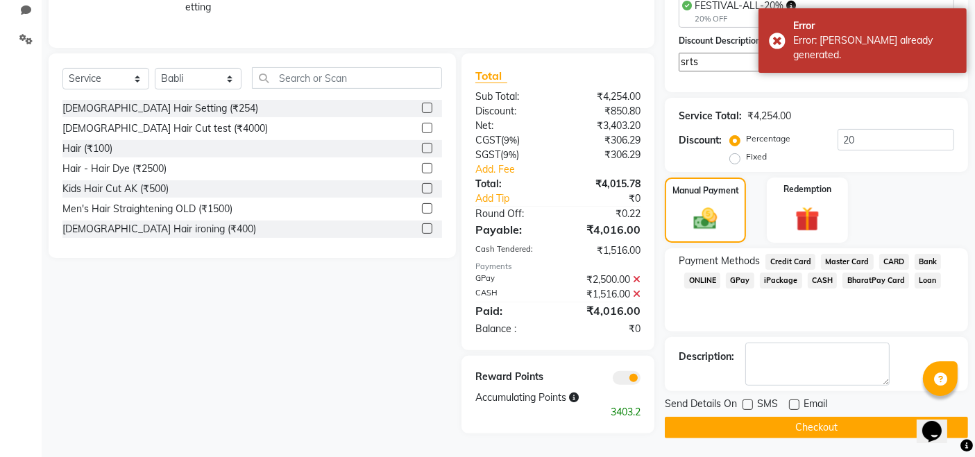
click at [776, 427] on button "Checkout" at bounding box center [816, 428] width 303 height 22
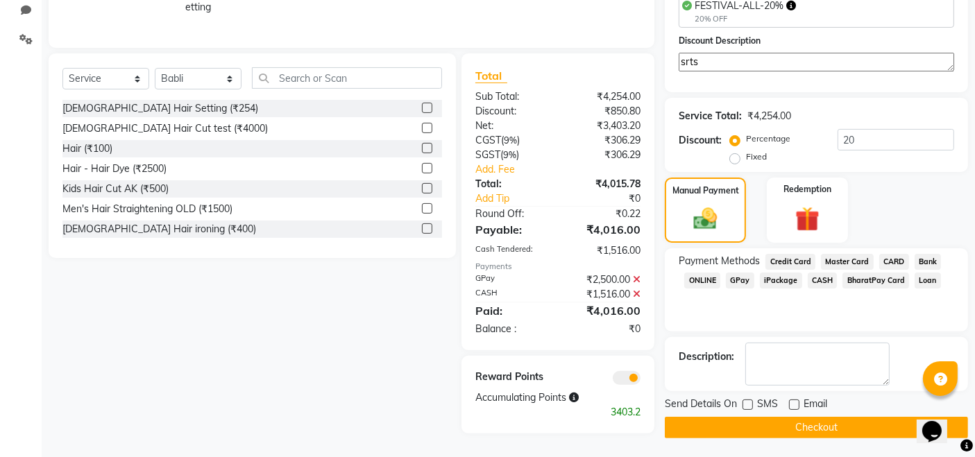
click at [776, 427] on button "Checkout" at bounding box center [816, 428] width 303 height 22
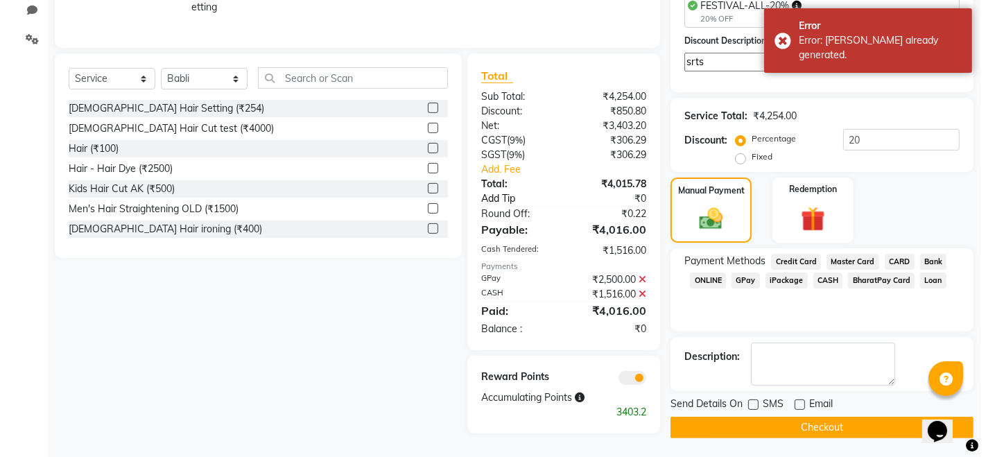
scroll to position [0, 0]
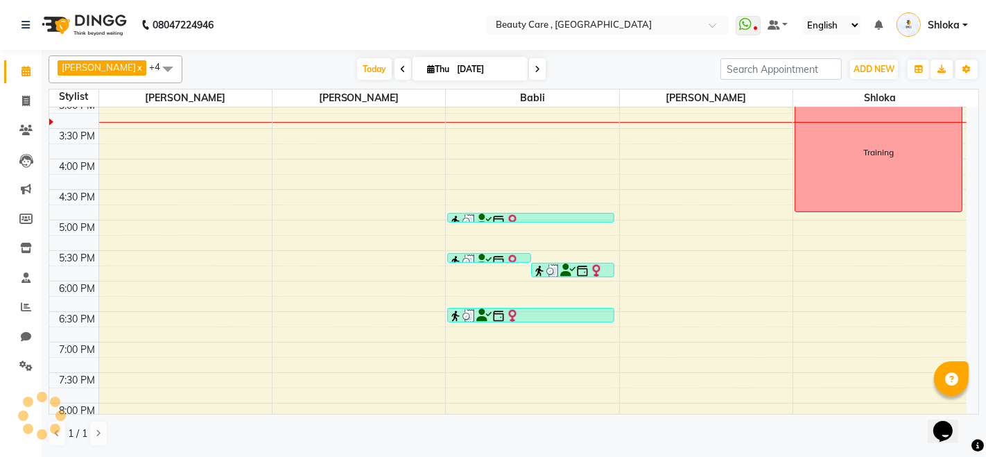
scroll to position [569, 0]
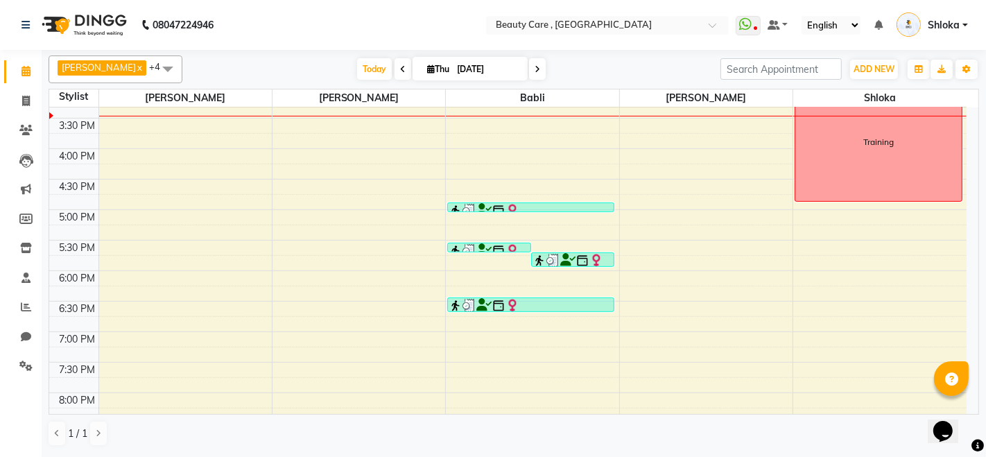
drag, startPoint x: 22, startPoint y: 1, endPoint x: 569, endPoint y: 108, distance: 557.6
